Goal: Task Accomplishment & Management: Manage account settings

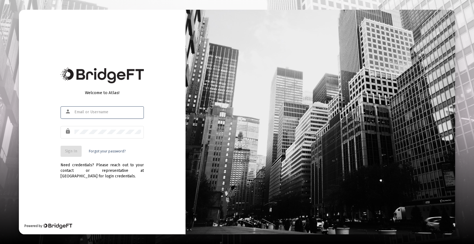
click at [103, 114] on input "text" at bounding box center [107, 112] width 67 height 4
type input "[PERSON_NAME][EMAIL_ADDRESS][DOMAIN_NAME]"
click at [67, 149] on span "Sign In" at bounding box center [71, 151] width 12 height 5
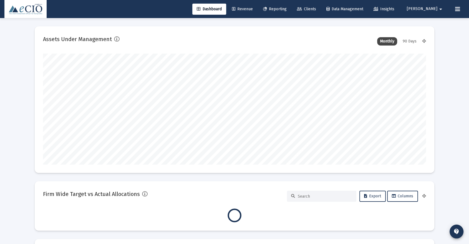
scroll to position [111, 383]
type input "[DATE]"
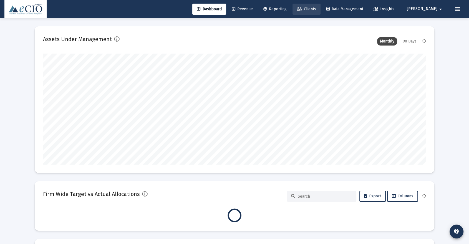
click at [316, 10] on span "Clients" at bounding box center [306, 9] width 19 height 5
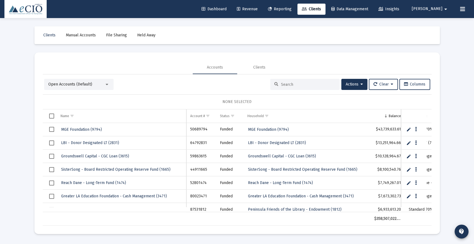
click at [288, 84] on input at bounding box center [308, 84] width 54 height 5
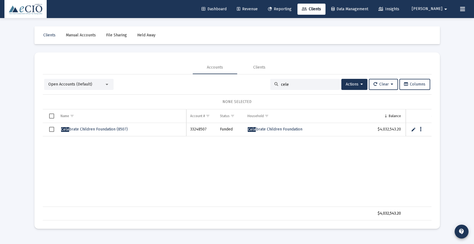
type input "cele"
click at [106, 127] on span "[PERSON_NAME] Children Foundation (8507)" at bounding box center [94, 129] width 67 height 5
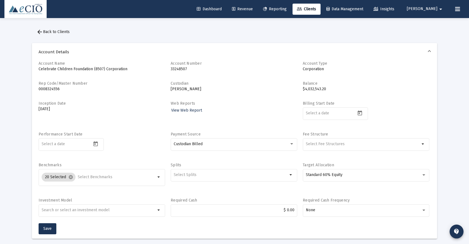
scroll to position [10, 0]
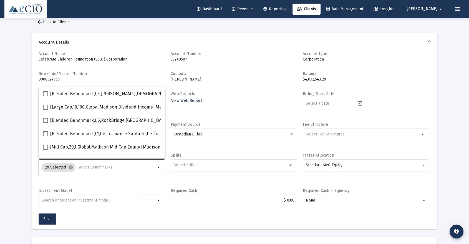
click at [109, 166] on input "Selection" at bounding box center [117, 167] width 78 height 4
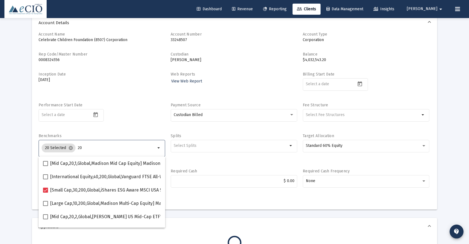
scroll to position [31, 0]
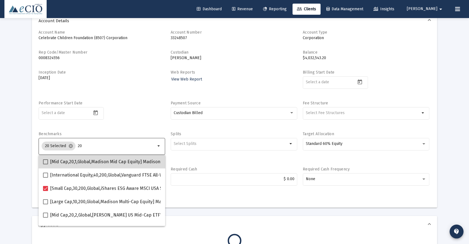
click at [109, 166] on mat-checkbox "[Mid Cap,20,1,Global,Madison Mid Cap Equity] Madison Mid Cap Equity" at bounding box center [117, 161] width 149 height 13
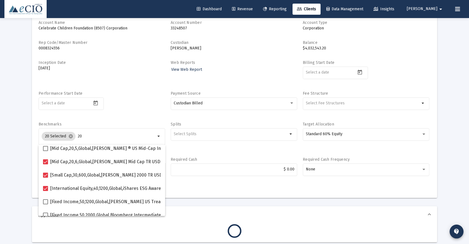
scroll to position [117, 0]
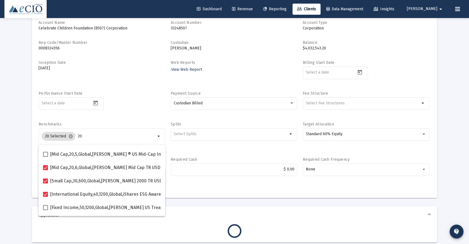
click at [115, 106] on div "Performance Start Date" at bounding box center [102, 103] width 127 height 25
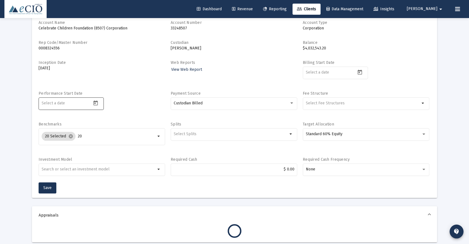
scroll to position [0, 0]
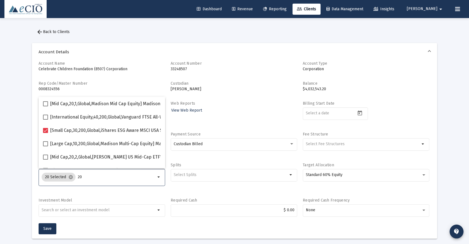
click at [95, 177] on input "20" at bounding box center [117, 177] width 78 height 4
type input "2"
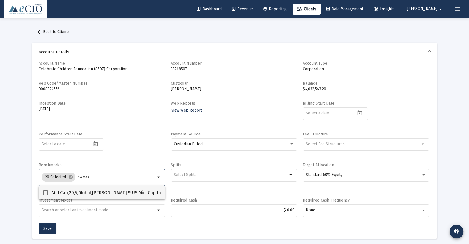
type input "swmcx"
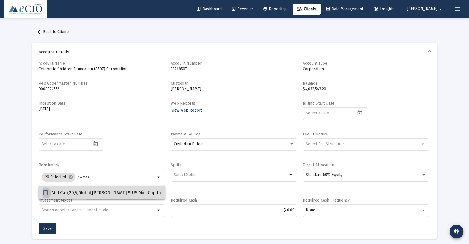
click at [90, 193] on span "[Mid Cap,20,5,Global,[PERSON_NAME] ® US Mid-Cap Index] [PERSON_NAME] US Mid-Cap…" at bounding box center [155, 193] width 210 height 7
click at [46, 195] on input "[Mid Cap,20,5,Global,[PERSON_NAME] ® US Mid-Cap Index] [PERSON_NAME] US Mid-Cap…" at bounding box center [45, 195] width 0 height 0
checkbox input "true"
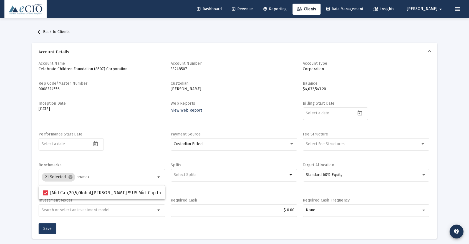
click at [45, 228] on span "Save" at bounding box center [47, 228] width 8 height 5
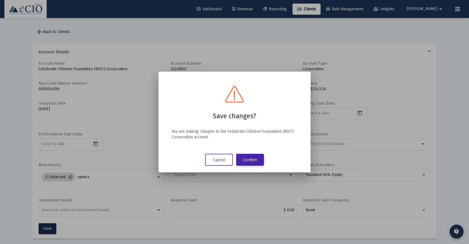
click at [250, 160] on button "Confirm" at bounding box center [250, 160] width 28 height 12
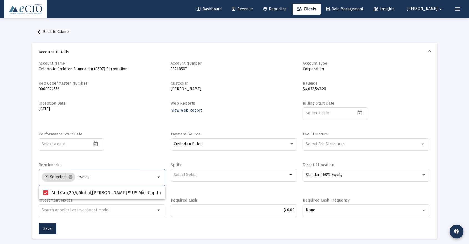
click at [100, 176] on input "swmcx" at bounding box center [116, 177] width 78 height 4
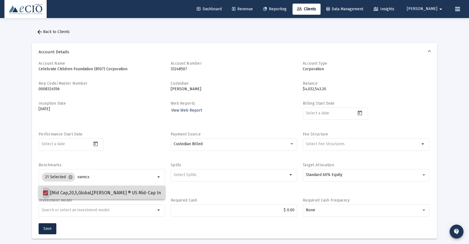
click at [46, 192] on span at bounding box center [45, 192] width 5 height 5
click at [46, 195] on input "[Mid Cap,20,5,Global,[PERSON_NAME] ® US Mid-Cap Index] [PERSON_NAME] US Mid-Cap…" at bounding box center [45, 195] width 0 height 0
checkbox input "false"
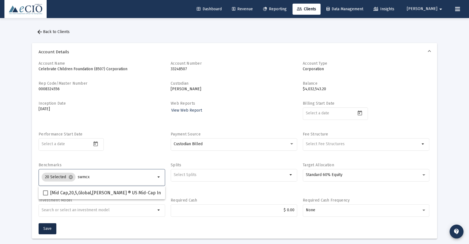
click at [93, 178] on input "swmcx" at bounding box center [117, 177] width 78 height 4
type input "s"
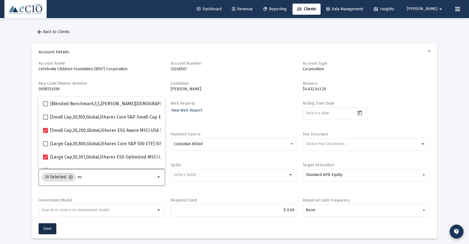
type input "e"
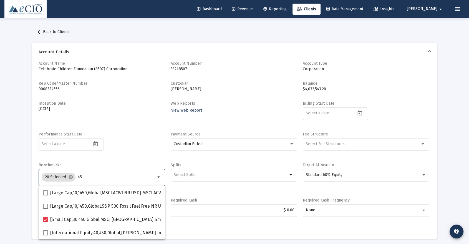
type input "4"
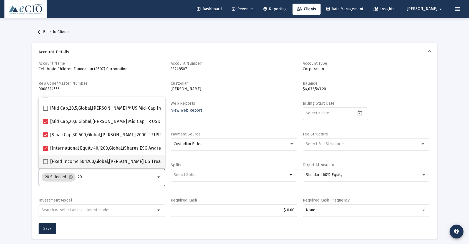
scroll to position [129, 0]
type input "20"
